Goal: Information Seeking & Learning: Learn about a topic

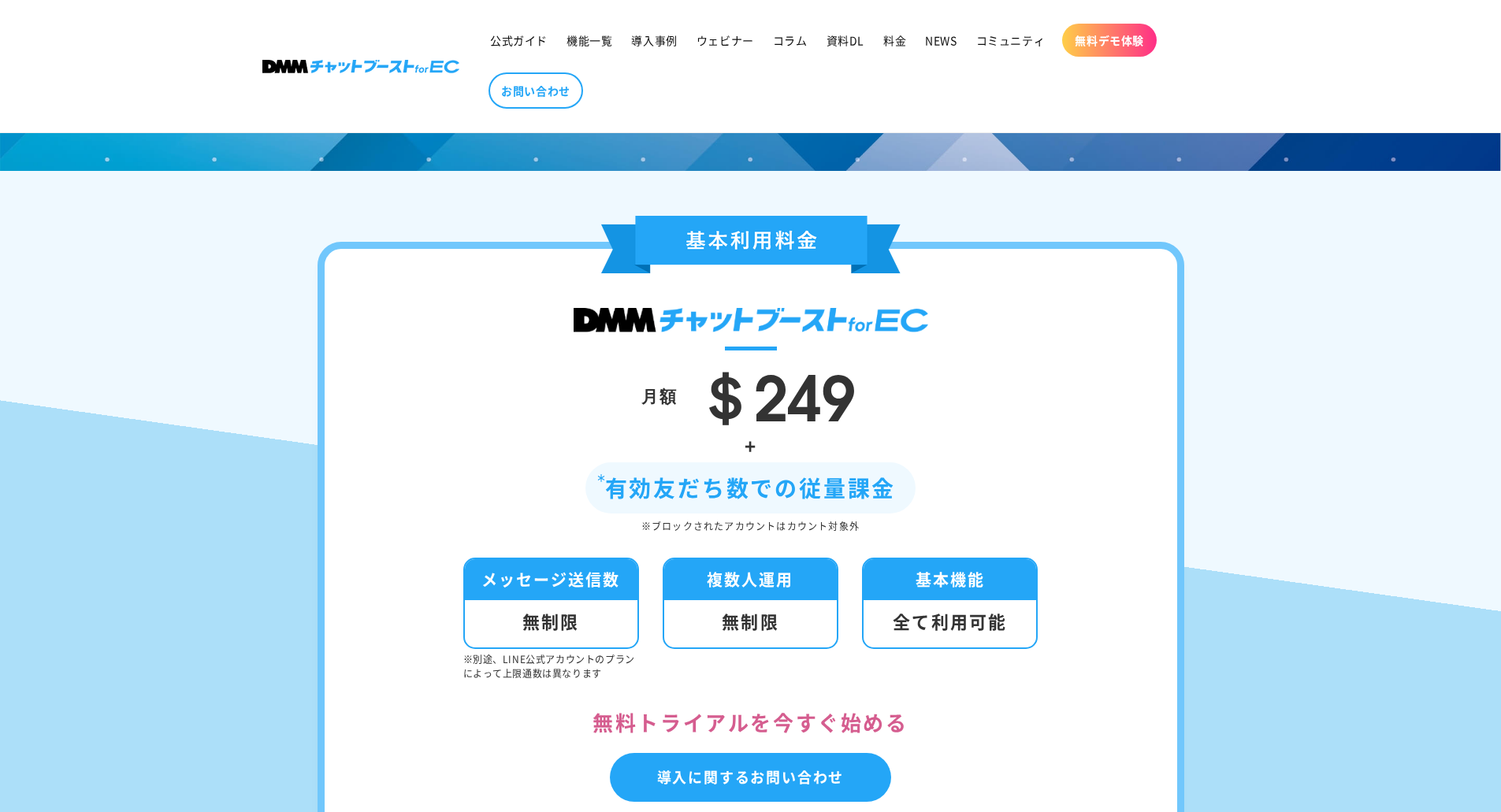
scroll to position [5120, 0]
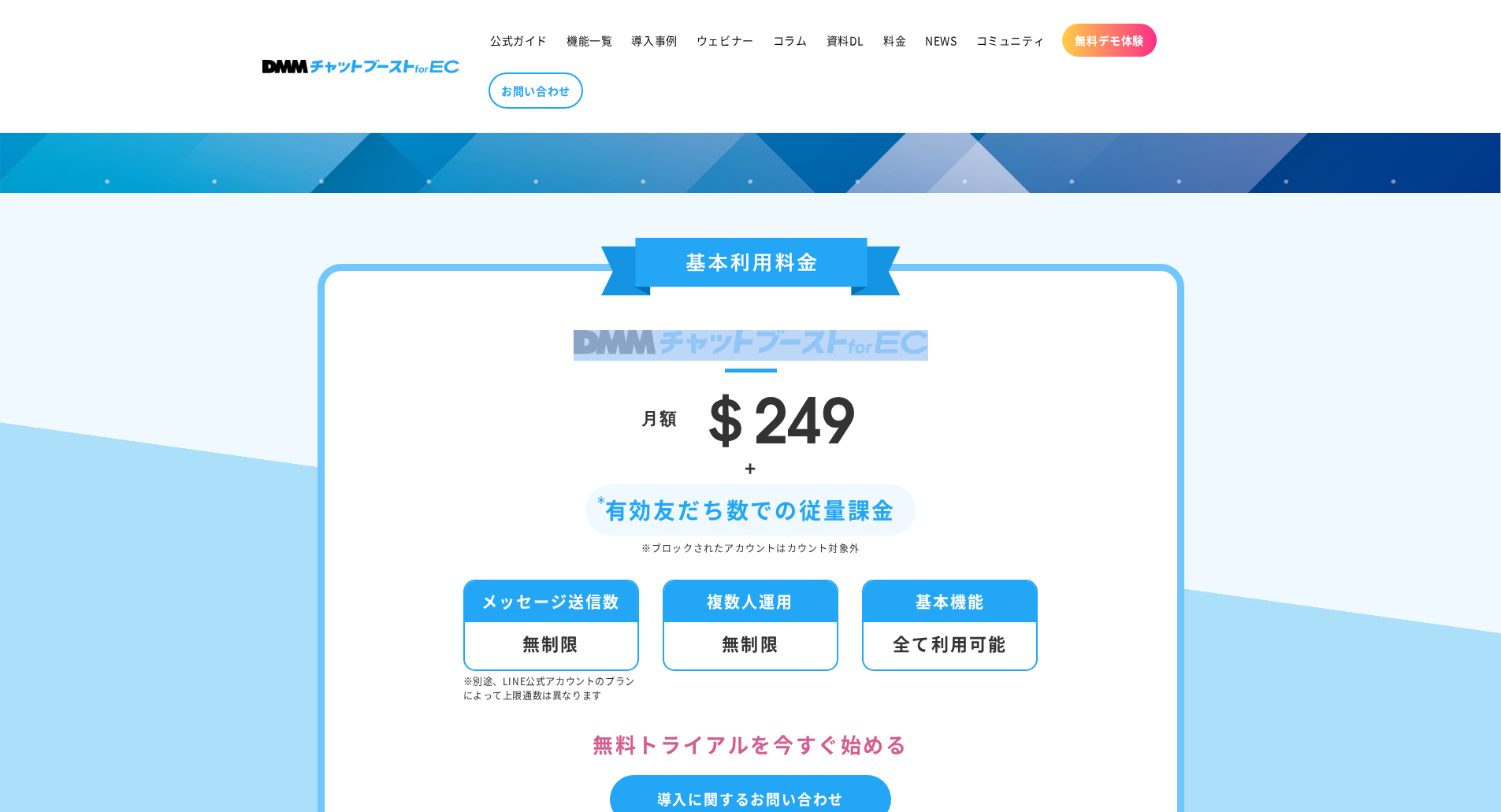
drag, startPoint x: 542, startPoint y: 364, endPoint x: 852, endPoint y: 364, distance: 310.0
click at [852, 364] on div "月額 ＄249 + 有効友だち数での従量課金 ※ブロックされたアカウントはカウント対象外 メッセージ送信数 無制限 ※別途、LINE公式アカウントのプランによ…" at bounding box center [750, 564] width 867 height 602
click at [1008, 371] on div "月額 ＄249 + 有効友だち数での従量課金 ※ブロックされたアカウントはカウント対象外 メッセージ送信数 無制限 ※別途、LINE公式アカウントのプランによ…" at bounding box center [750, 564] width 867 height 602
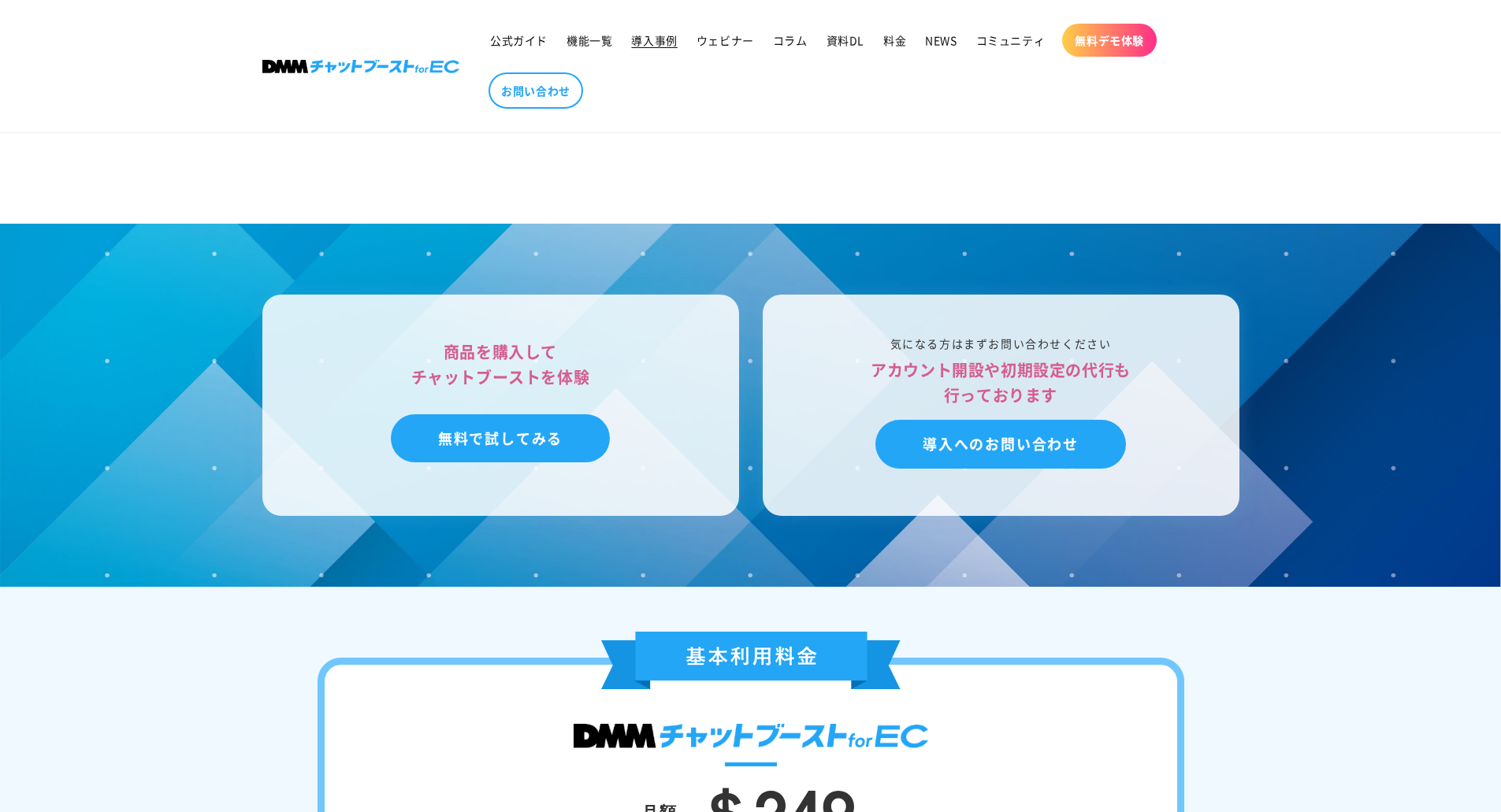
click at [654, 30] on link "導入事例" at bounding box center [654, 40] width 65 height 33
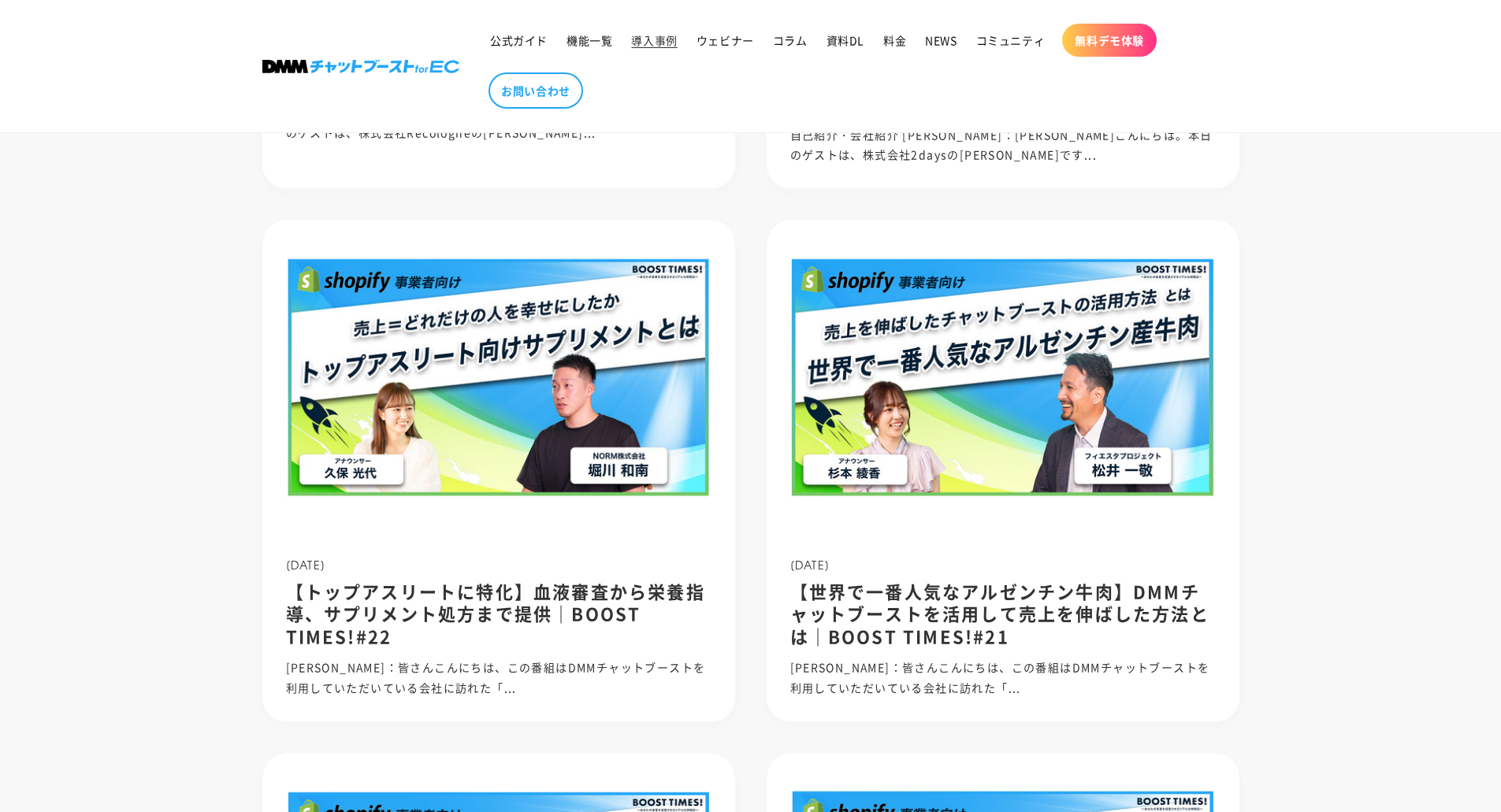
scroll to position [724, 0]
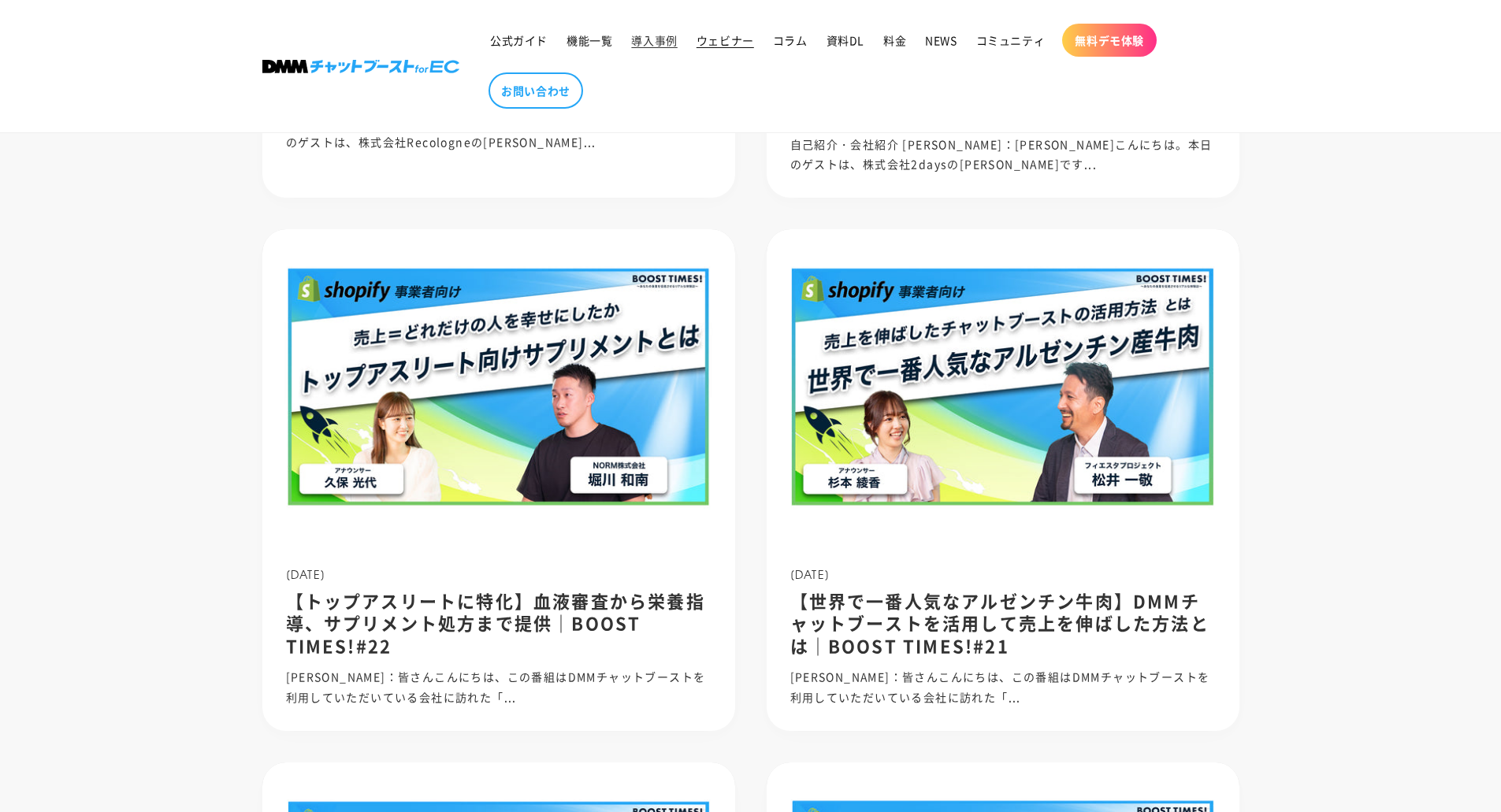
click at [716, 39] on span "ウェビナー" at bounding box center [725, 40] width 57 height 14
